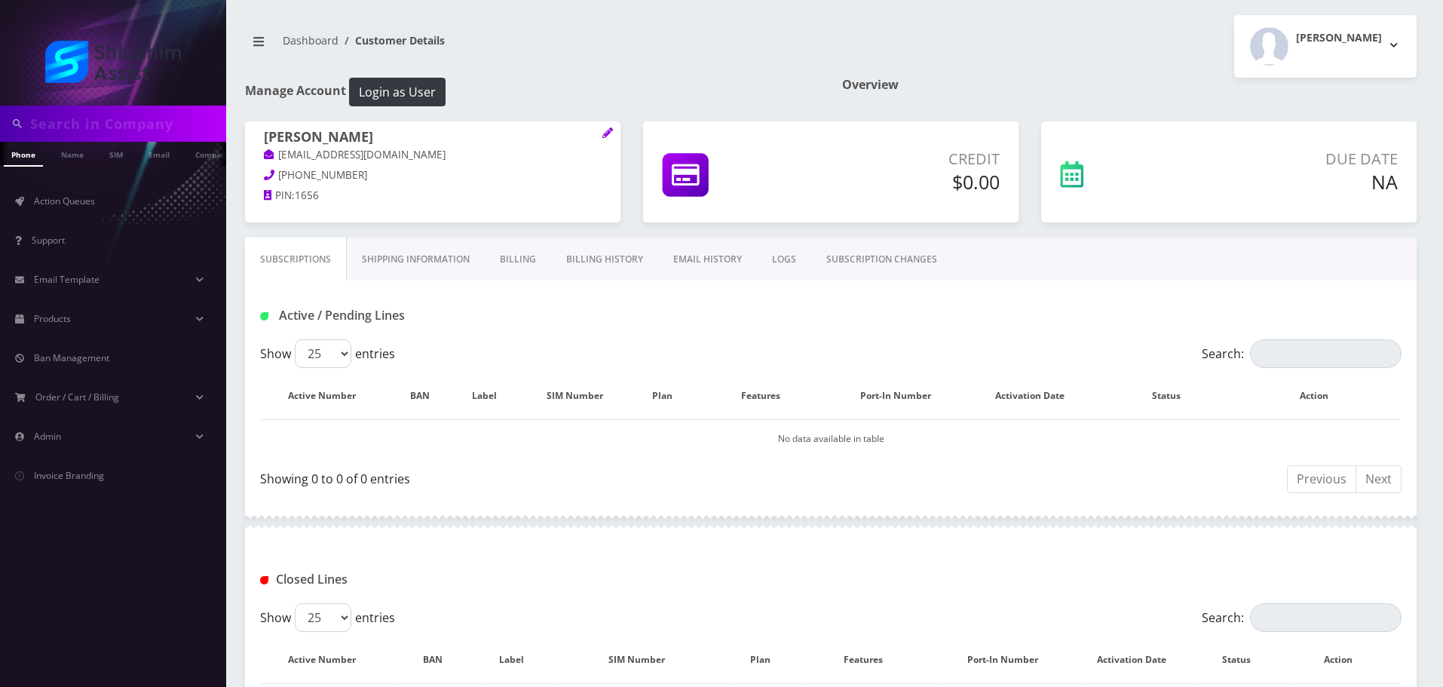
click at [155, 118] on input "text" at bounding box center [126, 123] width 192 height 29
paste input "315-580-1656"
click at [106, 134] on input "315-580-1656" at bounding box center [126, 123] width 192 height 29
type input "3155801656"
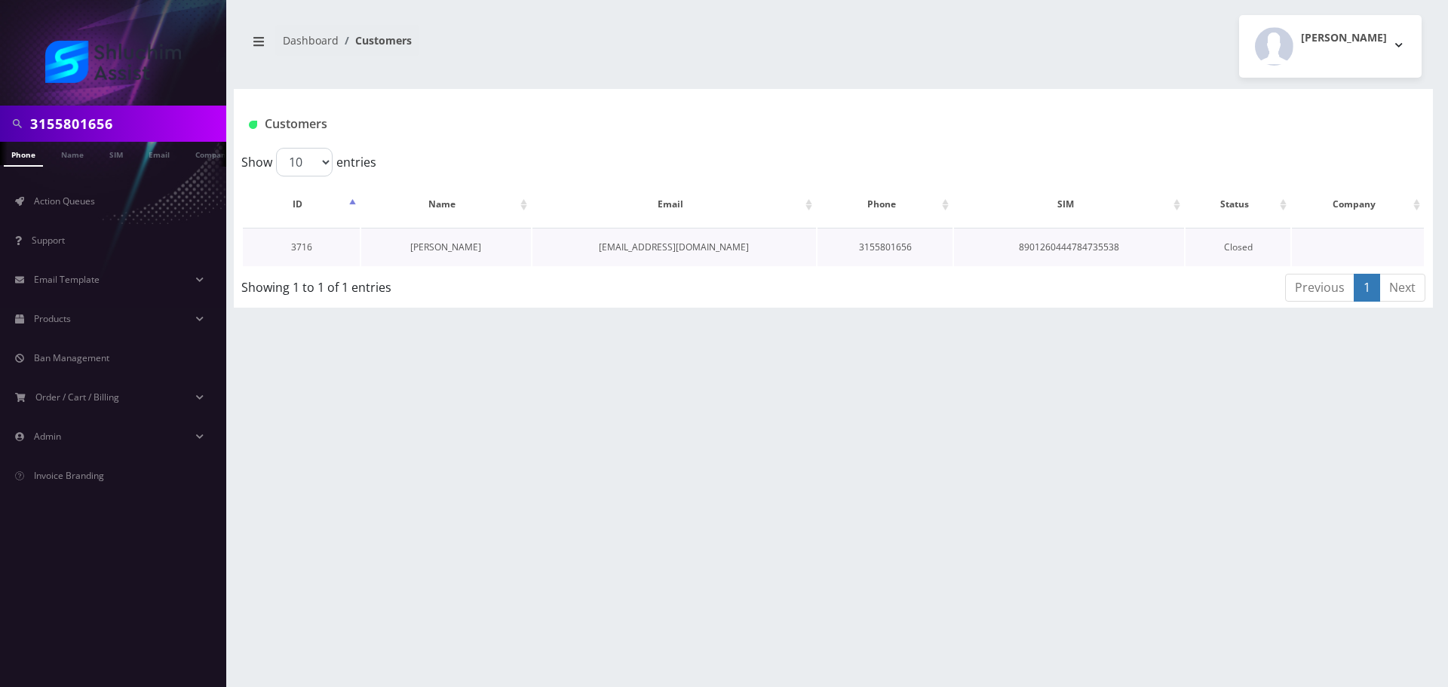
click at [458, 251] on link "[PERSON_NAME]" at bounding box center [445, 247] width 71 height 13
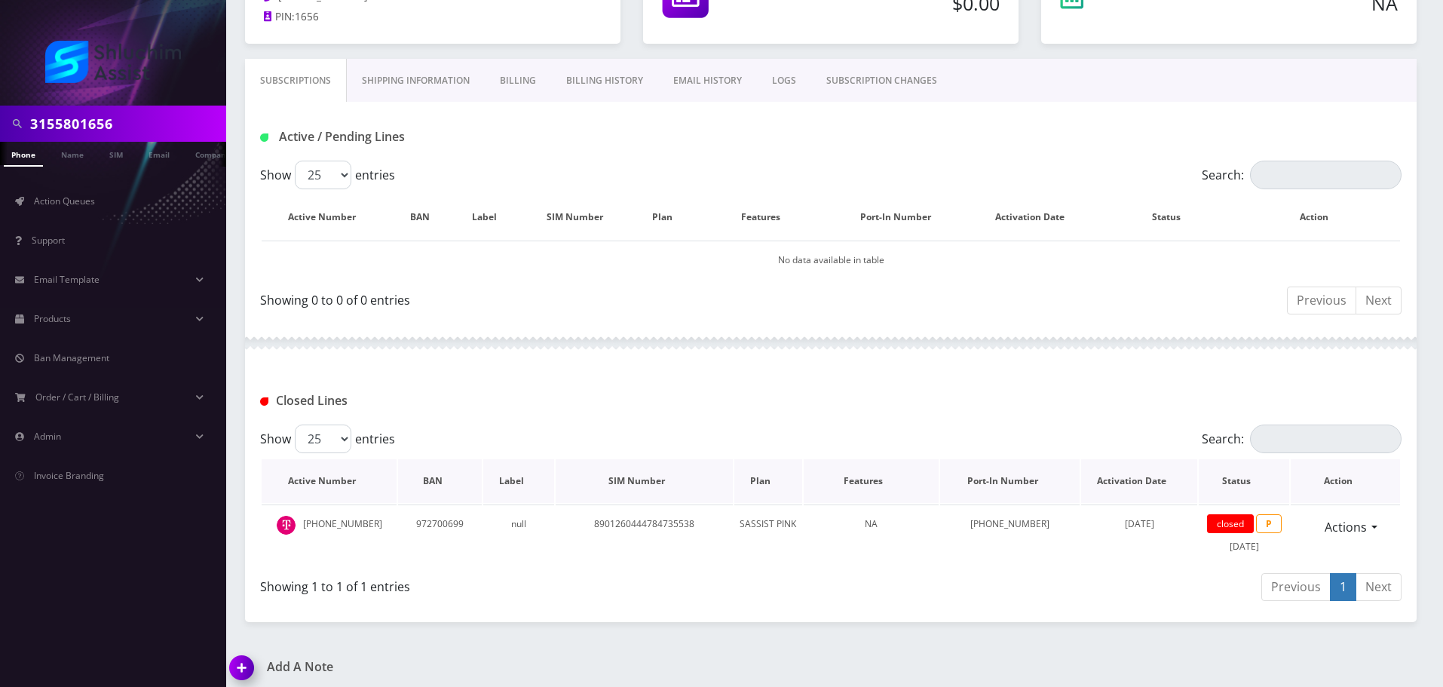
scroll to position [187, 0]
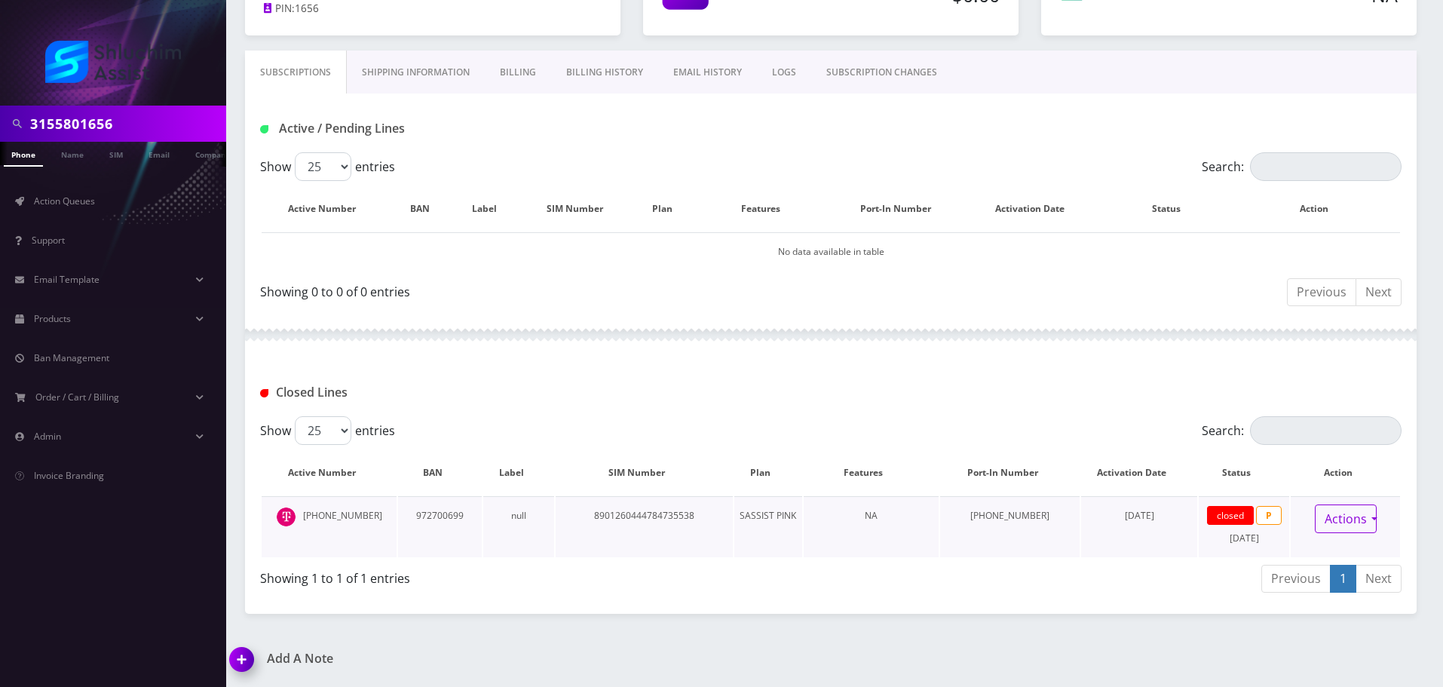
click at [1360, 517] on link "Actions" at bounding box center [1346, 518] width 62 height 29
click at [1339, 554] on link "Reopen" at bounding box center [1357, 552] width 121 height 23
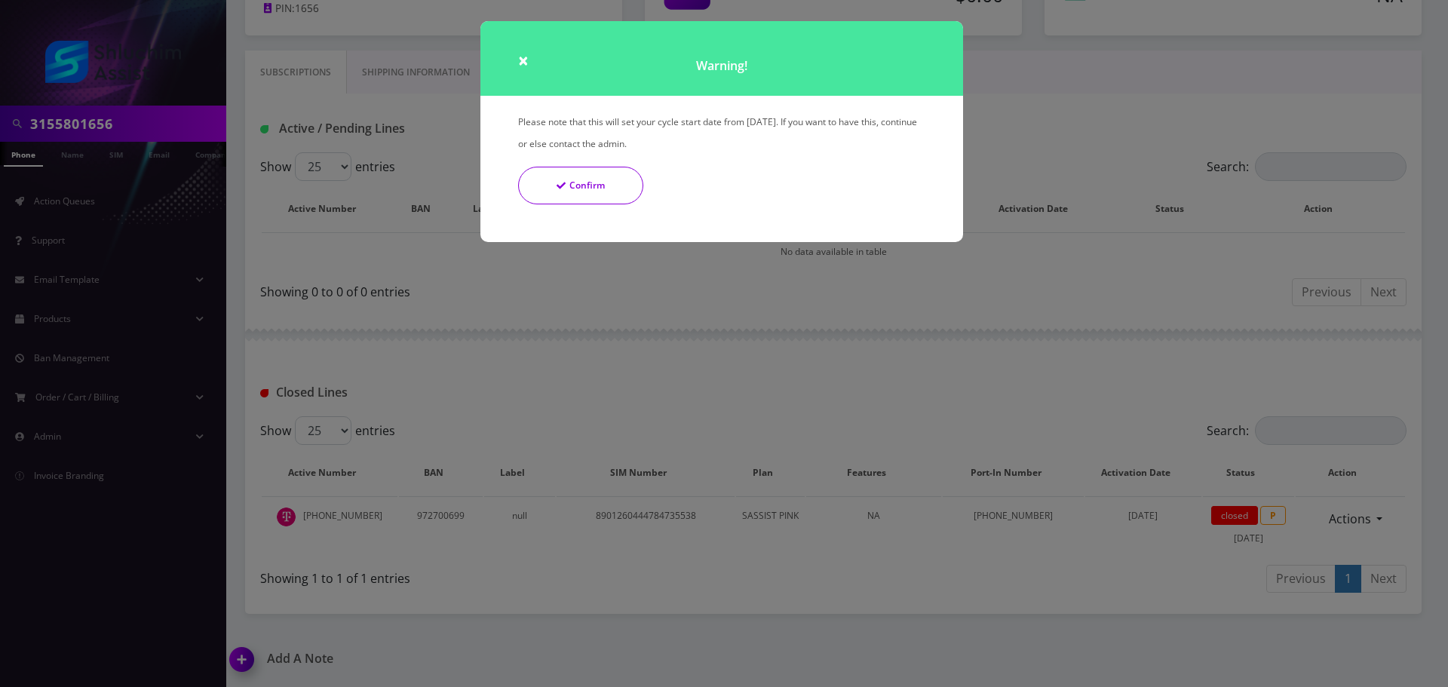
click at [593, 184] on button "Confirm" at bounding box center [580, 186] width 125 height 38
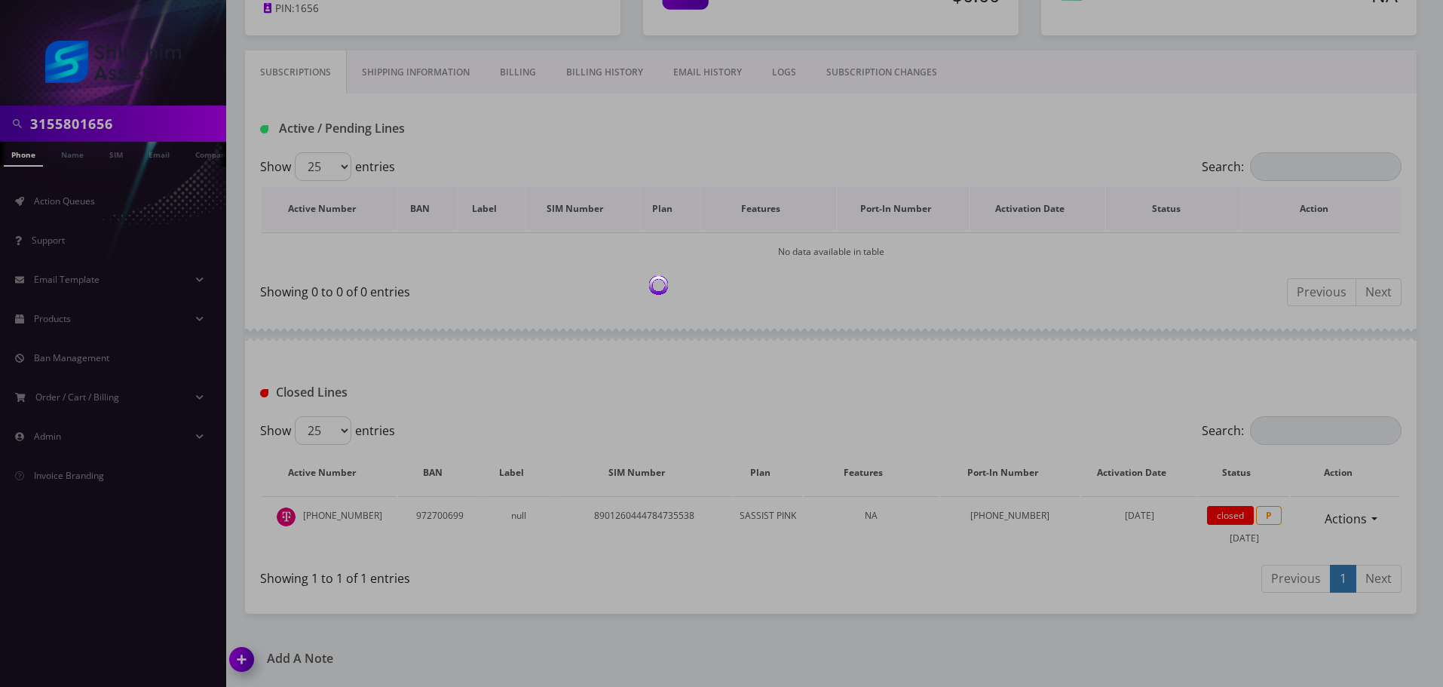
scroll to position [88, 0]
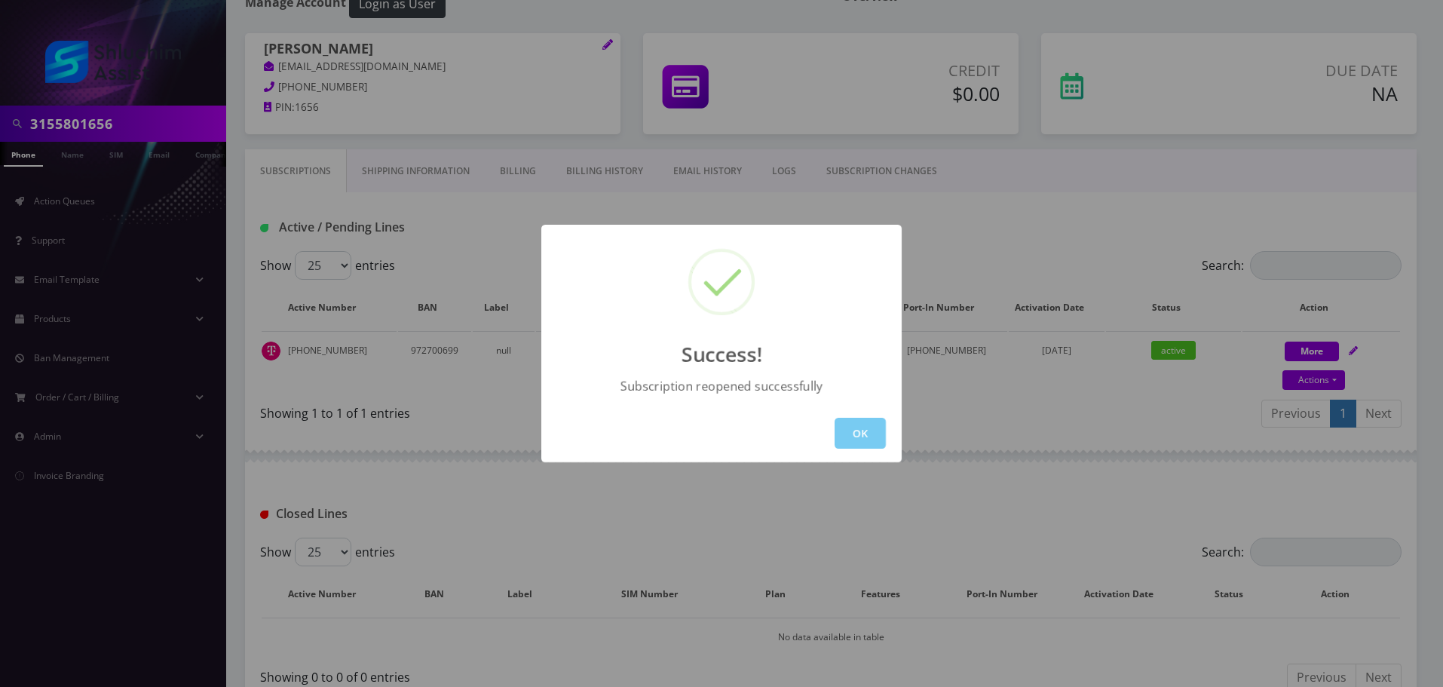
drag, startPoint x: 828, startPoint y: 434, endPoint x: 837, endPoint y: 435, distance: 9.1
click at [830, 435] on div "OK" at bounding box center [721, 433] width 360 height 58
click at [837, 435] on button "OK" at bounding box center [860, 433] width 51 height 31
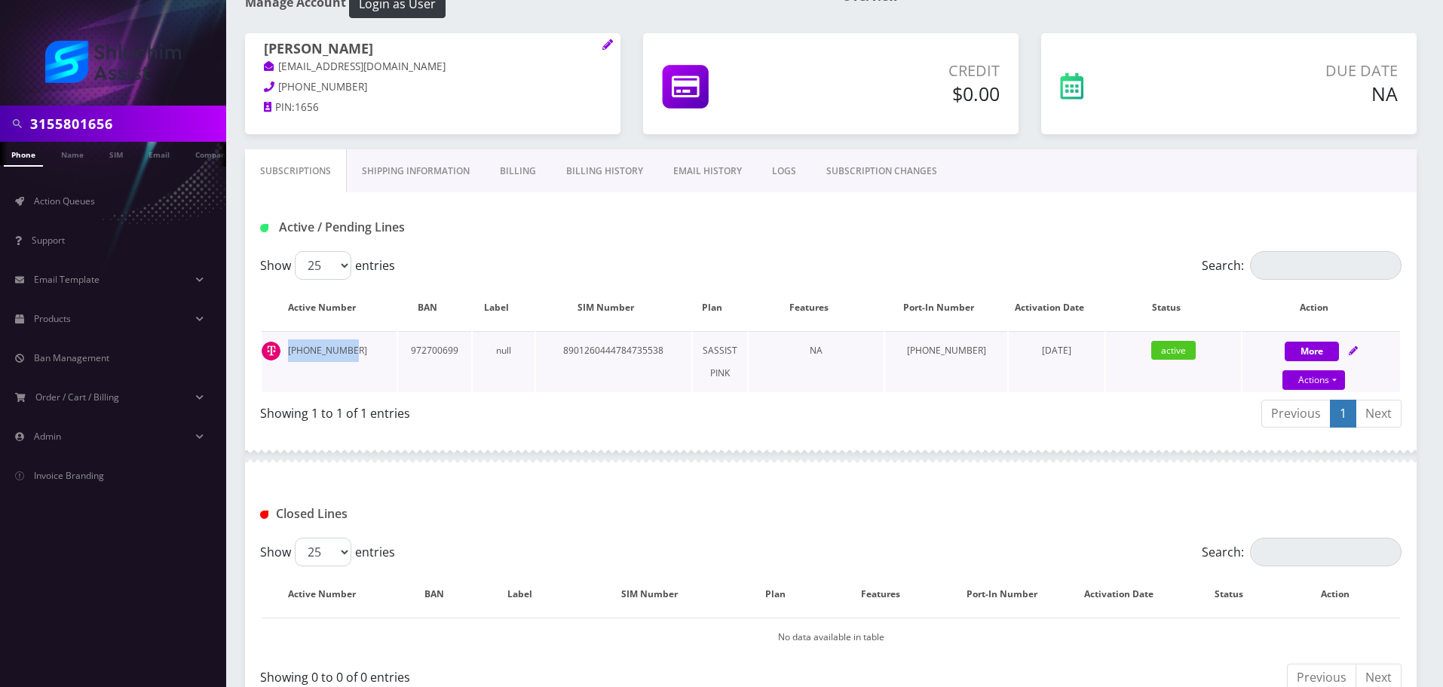
drag, startPoint x: 355, startPoint y: 347, endPoint x: 287, endPoint y: 348, distance: 67.9
click at [287, 348] on td "315-580-1656" at bounding box center [329, 361] width 135 height 61
copy td "315-580-1656"
click at [363, 350] on td "315-580-1656" at bounding box center [329, 361] width 135 height 61
drag, startPoint x: 363, startPoint y: 350, endPoint x: 287, endPoint y: 350, distance: 76.9
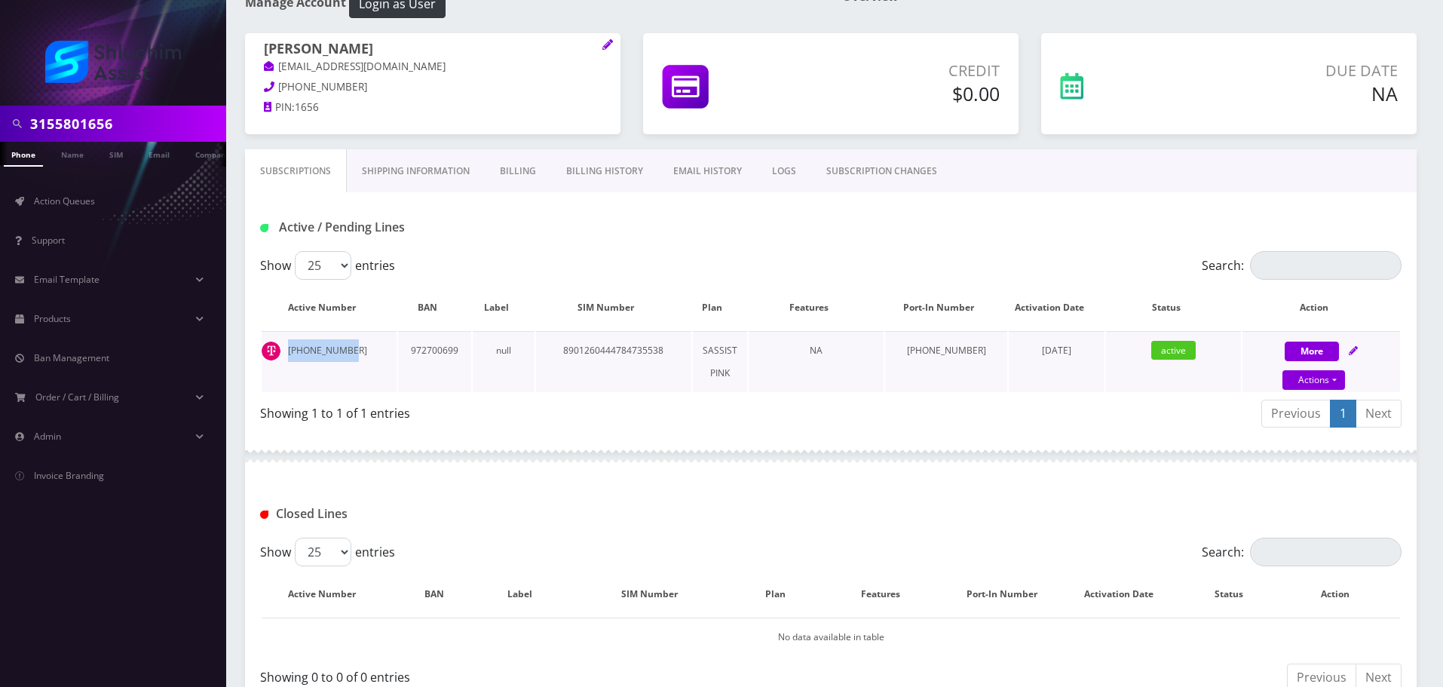
click at [287, 350] on td "315-580-1656" at bounding box center [329, 361] width 135 height 61
copy td "315-580-1656"
click at [164, 118] on input "3155801656" at bounding box center [126, 123] width 192 height 29
